Goal: Information Seeking & Learning: Learn about a topic

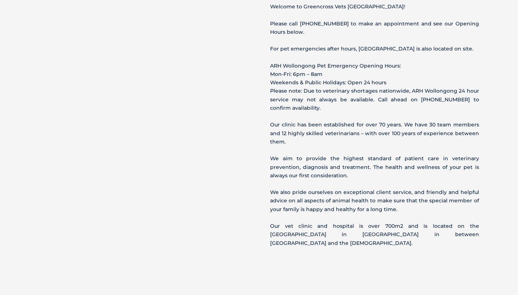
scroll to position [866, 0]
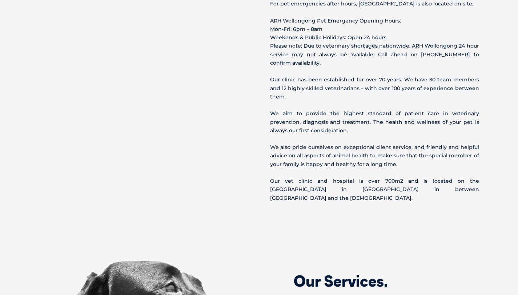
click at [398, 90] on p "Our clinic has been established for over 70 years. We have 30 team members and …" at bounding box center [374, 88] width 209 height 25
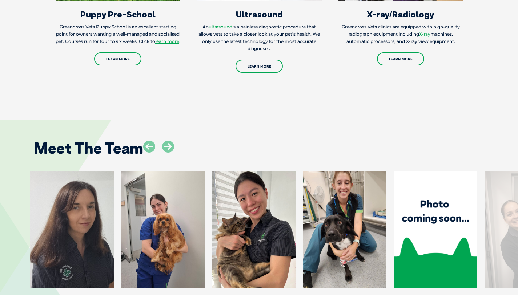
scroll to position [1555, 0]
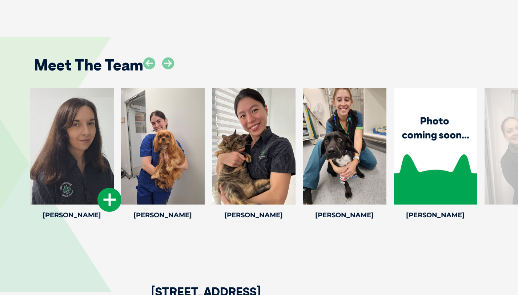
click at [108, 202] on icon at bounding box center [109, 200] width 24 height 24
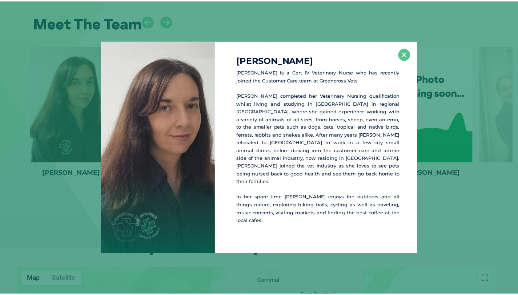
scroll to position [1598, 0]
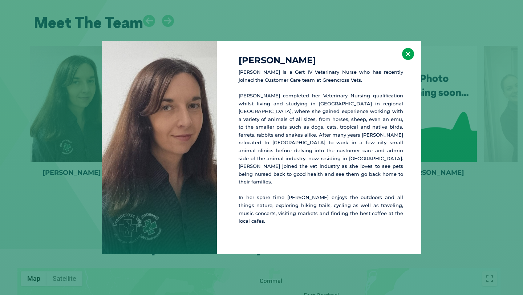
click at [414, 60] on button "×" at bounding box center [408, 54] width 12 height 12
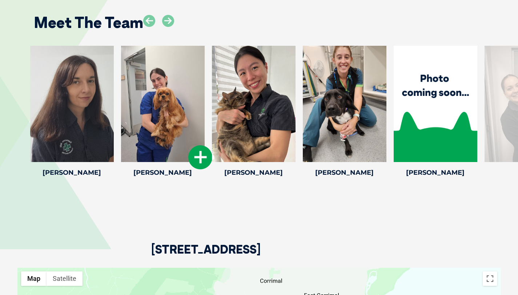
click at [194, 153] on icon at bounding box center [200, 157] width 24 height 24
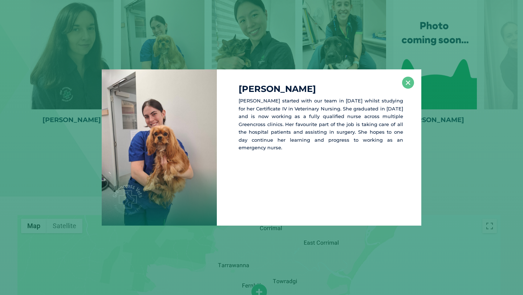
scroll to position [1654, 0]
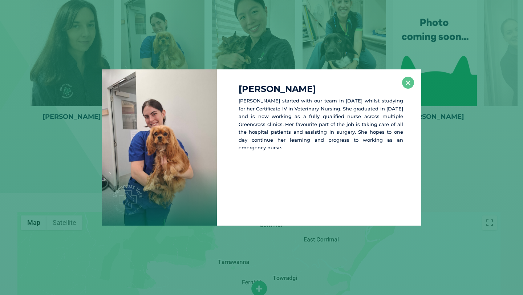
click at [422, 77] on div "[PERSON_NAME] [PERSON_NAME] started with our team in [DATE] whilst studying for…" at bounding box center [262, 147] width 518 height 156
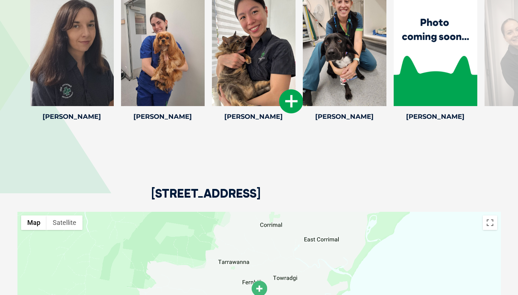
click at [287, 98] on icon at bounding box center [291, 101] width 24 height 24
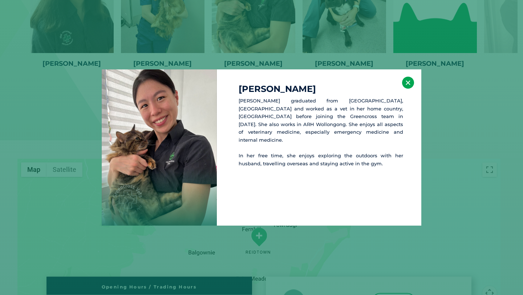
scroll to position [1710, 0]
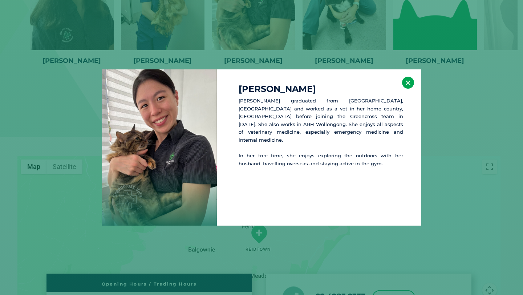
click at [410, 80] on button "×" at bounding box center [408, 83] width 12 height 12
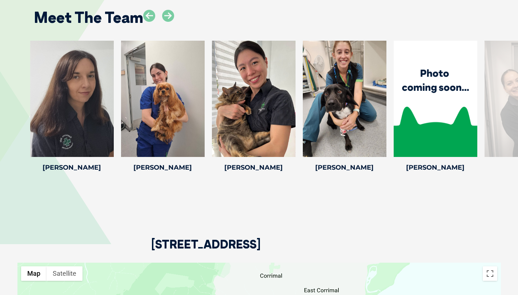
scroll to position [1602, 0]
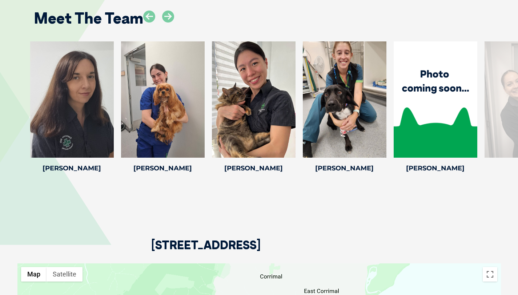
click at [513, 95] on div at bounding box center [526, 99] width 84 height 116
click at [168, 9] on div "Meet The Team" at bounding box center [259, 15] width 465 height 37
click at [168, 15] on icon at bounding box center [168, 17] width 12 height 12
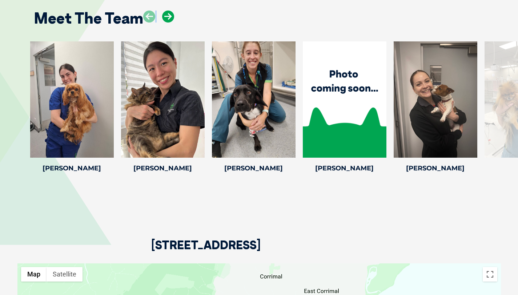
click at [168, 15] on icon at bounding box center [168, 17] width 12 height 12
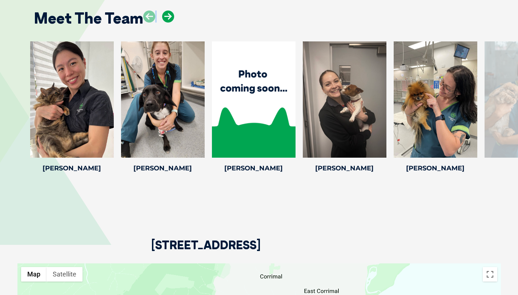
click at [168, 15] on icon at bounding box center [168, 17] width 12 height 12
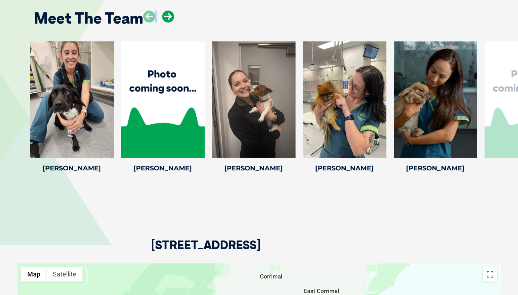
click at [168, 15] on icon at bounding box center [168, 17] width 12 height 12
click at [172, 14] on icon at bounding box center [168, 17] width 12 height 12
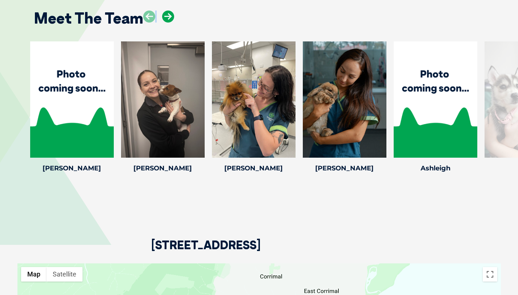
click at [172, 14] on icon at bounding box center [168, 17] width 12 height 12
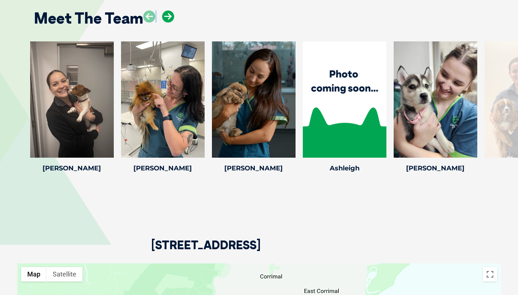
click at [172, 14] on icon at bounding box center [168, 17] width 12 height 12
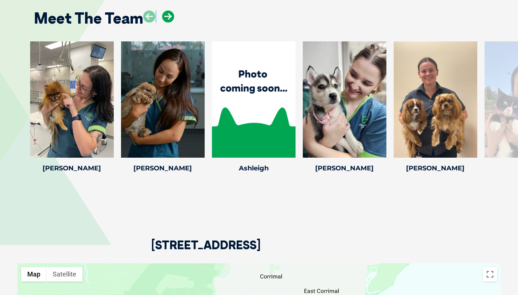
click at [172, 14] on icon at bounding box center [168, 17] width 12 height 12
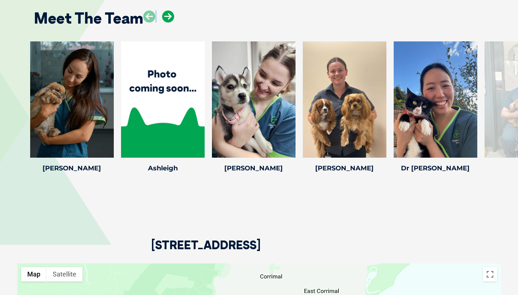
click at [172, 14] on icon at bounding box center [168, 17] width 12 height 12
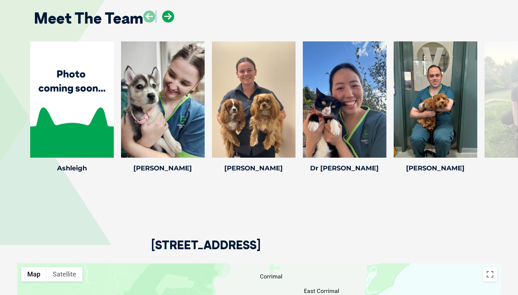
click at [172, 14] on icon at bounding box center [168, 17] width 12 height 12
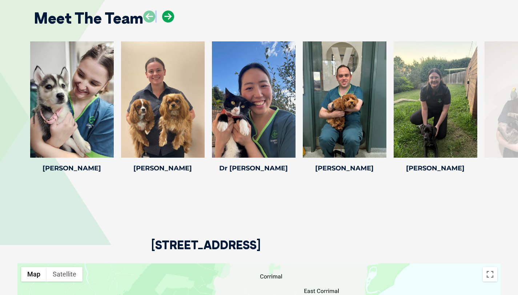
click at [172, 14] on icon at bounding box center [168, 17] width 12 height 12
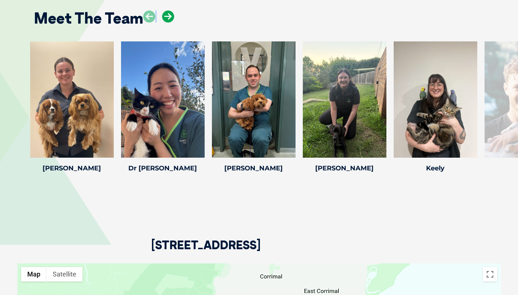
click at [172, 14] on icon at bounding box center [168, 17] width 12 height 12
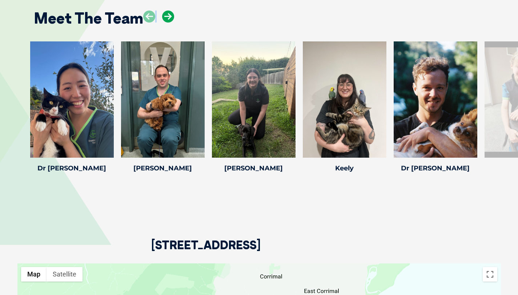
click at [172, 14] on icon at bounding box center [168, 17] width 12 height 12
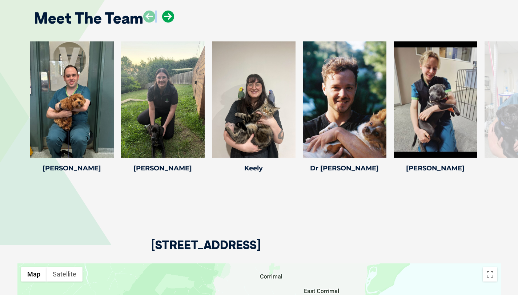
click at [172, 14] on icon at bounding box center [168, 17] width 12 height 12
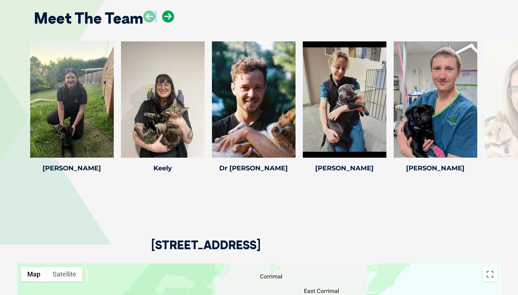
click at [172, 14] on icon at bounding box center [168, 17] width 12 height 12
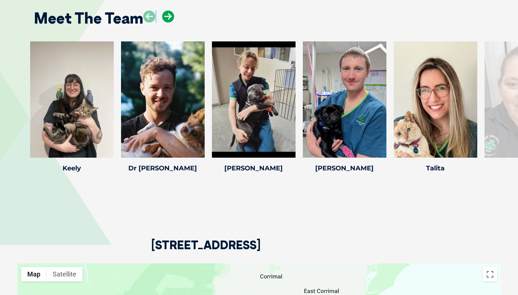
click at [172, 14] on icon at bounding box center [168, 17] width 12 height 12
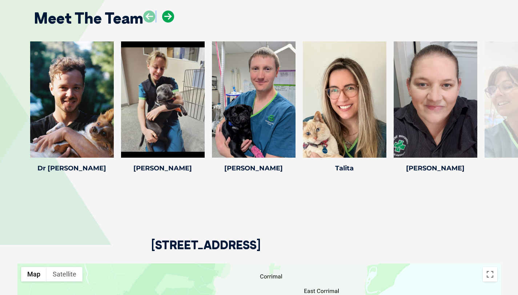
click at [172, 14] on icon at bounding box center [168, 17] width 12 height 12
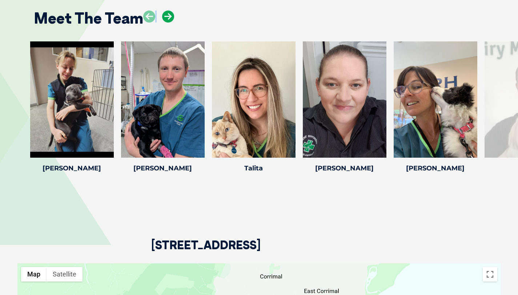
click at [172, 14] on icon at bounding box center [168, 17] width 12 height 12
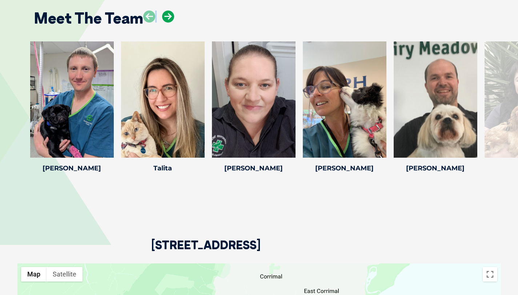
click at [172, 14] on icon at bounding box center [168, 17] width 12 height 12
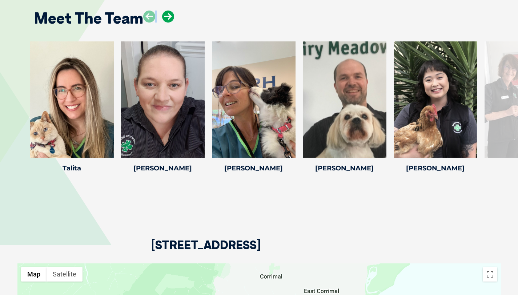
click at [172, 14] on icon at bounding box center [168, 17] width 12 height 12
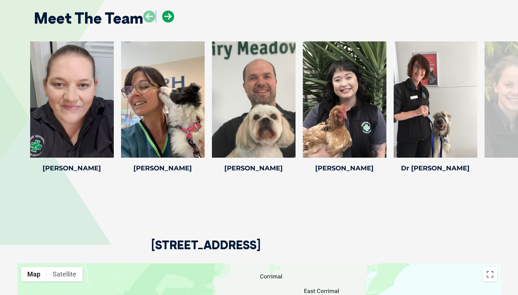
click at [172, 14] on icon at bounding box center [168, 17] width 12 height 12
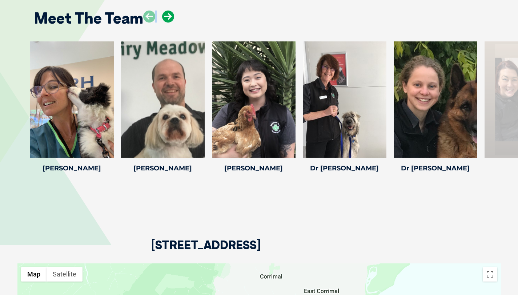
click at [172, 14] on icon at bounding box center [168, 17] width 12 height 12
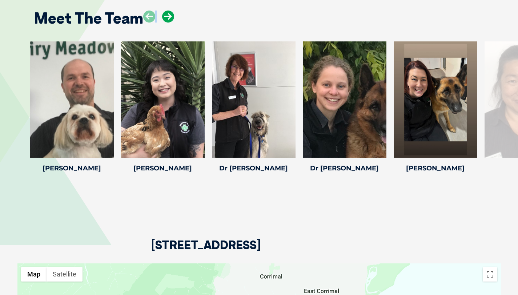
click at [172, 14] on icon at bounding box center [168, 17] width 12 height 12
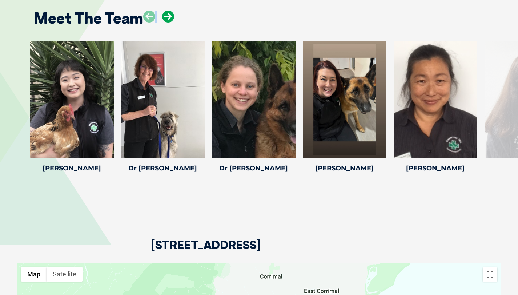
click at [172, 14] on icon at bounding box center [168, 17] width 12 height 12
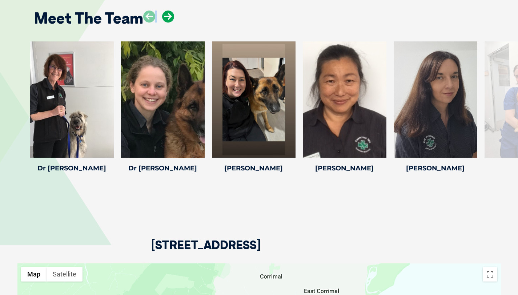
click at [172, 14] on icon at bounding box center [168, 17] width 12 height 12
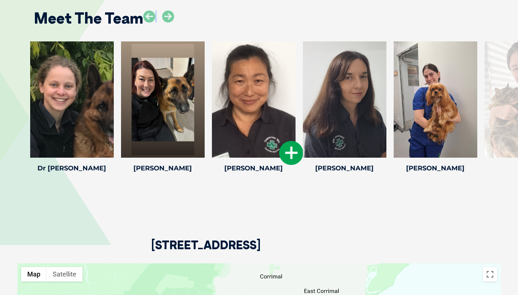
click at [259, 138] on div at bounding box center [254, 99] width 84 height 116
click at [293, 158] on icon at bounding box center [291, 153] width 24 height 24
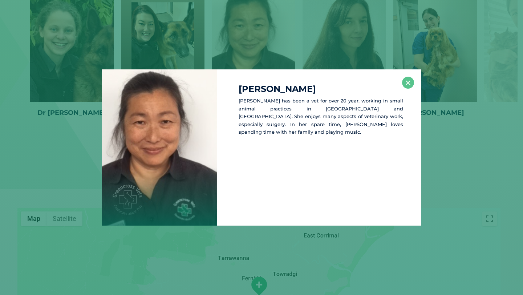
scroll to position [1658, 0]
click at [404, 84] on button "×" at bounding box center [408, 83] width 12 height 12
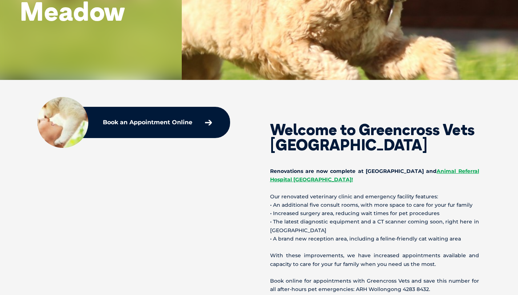
scroll to position [0, 0]
